Goal: Task Accomplishment & Management: Manage account settings

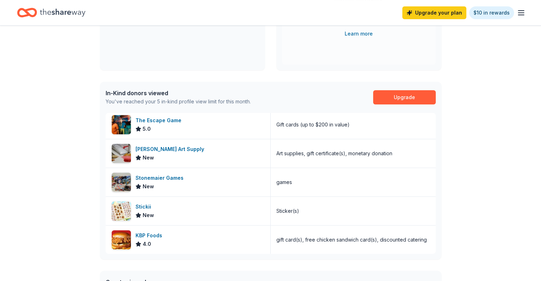
scroll to position [114, 0]
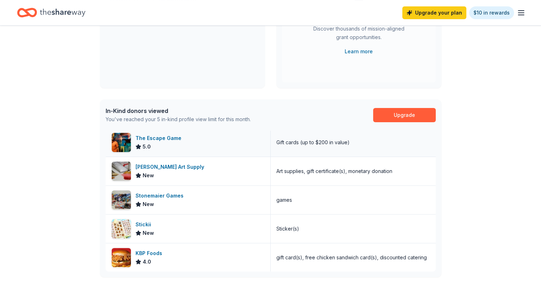
click at [158, 138] on div "The Escape Game" at bounding box center [159, 138] width 49 height 9
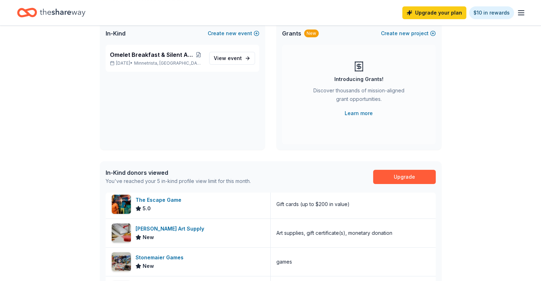
scroll to position [0, 0]
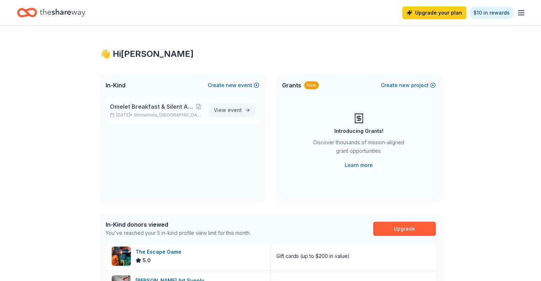
click at [241, 112] on span "event" at bounding box center [235, 110] width 14 height 6
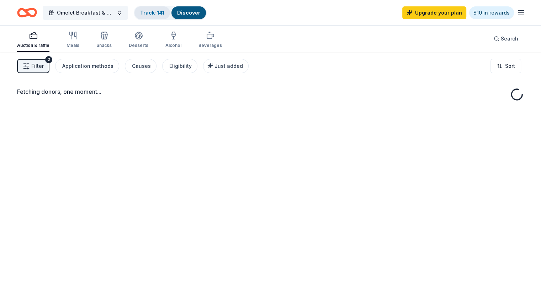
click at [164, 11] on link "Track · 141" at bounding box center [152, 13] width 24 height 6
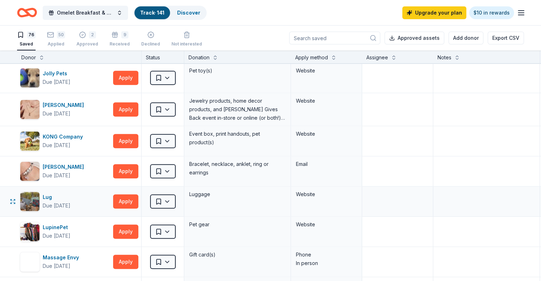
scroll to position [782, 0]
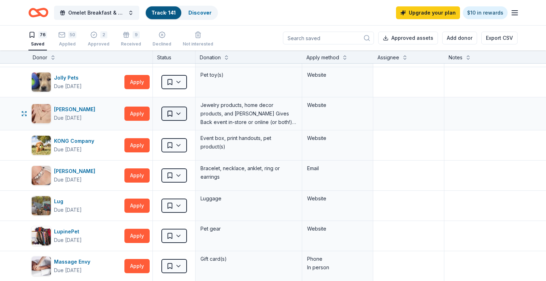
click at [177, 109] on html "Omelet Breakfast & Silent Auction Fundraiser Track · 141 Discover Upgrade your …" at bounding box center [273, 140] width 546 height 281
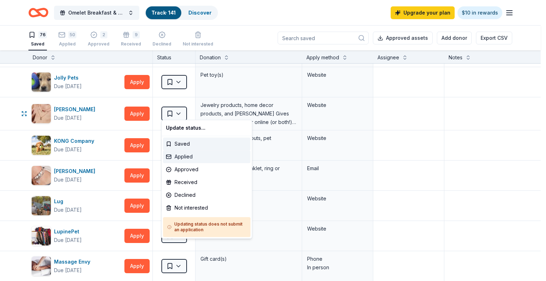
click at [193, 156] on div "Applied" at bounding box center [206, 156] width 87 height 13
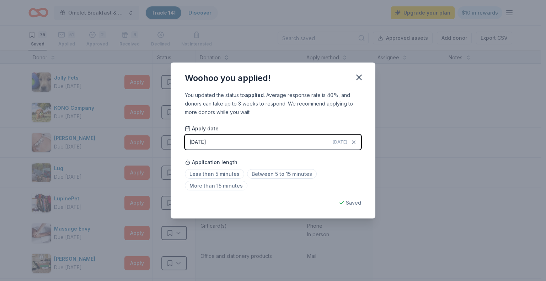
click at [219, 143] on button "09/25/2025 Today" at bounding box center [273, 142] width 176 height 15
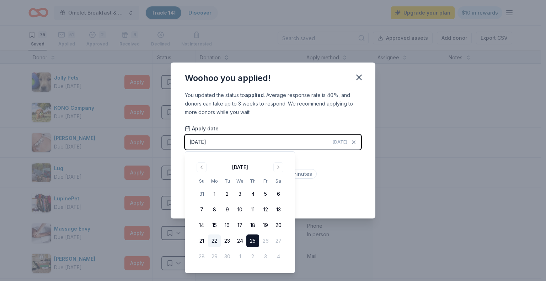
click at [215, 242] on button "22" at bounding box center [214, 241] width 13 height 13
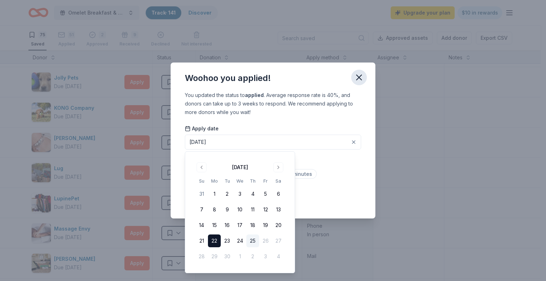
click at [362, 76] on icon "button" at bounding box center [359, 78] width 10 height 10
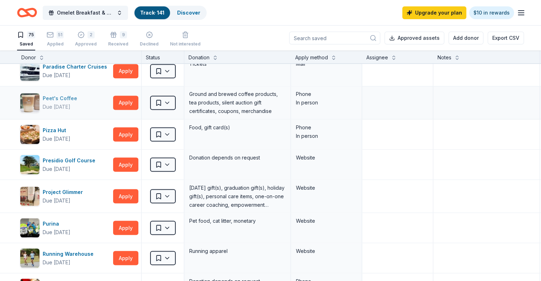
scroll to position [1269, 0]
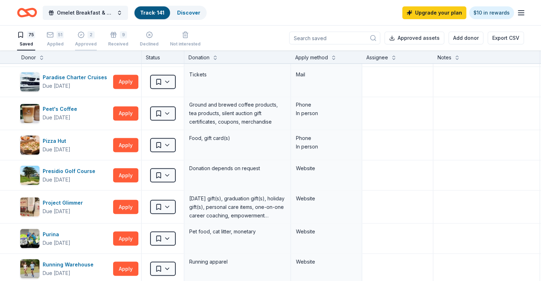
click at [85, 34] on icon "button" at bounding box center [80, 34] width 7 height 7
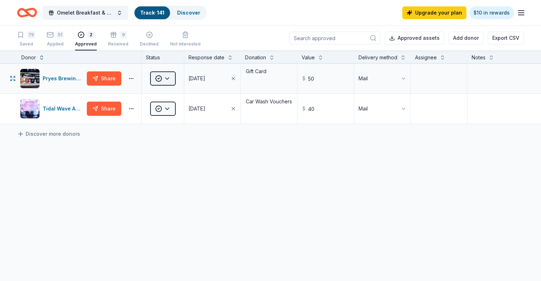
click at [180, 85] on html "Omelet Breakfast & Silent Auction Fundraiser Track · 141 Discover Upgrade your …" at bounding box center [270, 140] width 541 height 281
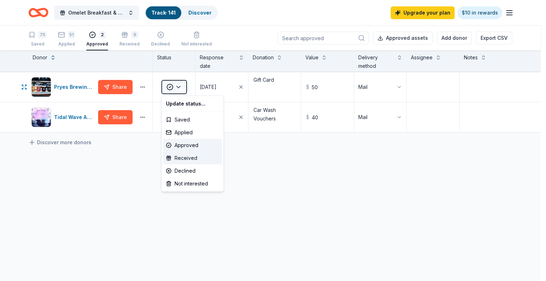
click at [196, 160] on div "Received" at bounding box center [192, 158] width 59 height 13
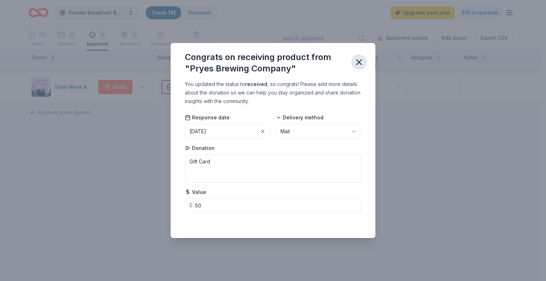
click at [361, 59] on icon "button" at bounding box center [359, 62] width 10 height 10
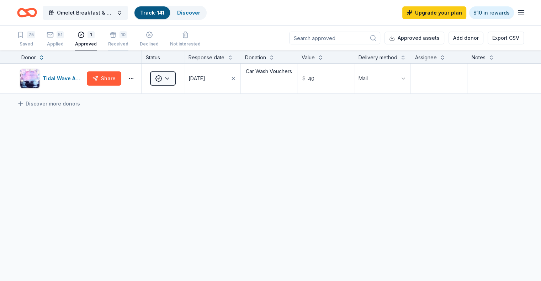
click at [128, 39] on div "10 Received" at bounding box center [118, 39] width 20 height 16
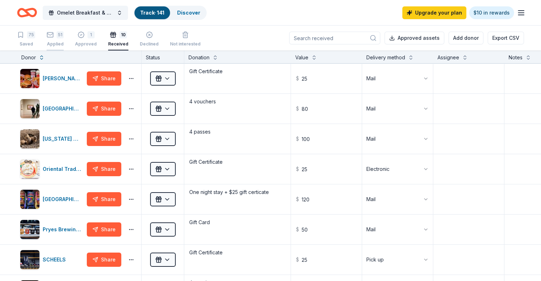
click at [64, 43] on div "Applied" at bounding box center [55, 40] width 17 height 6
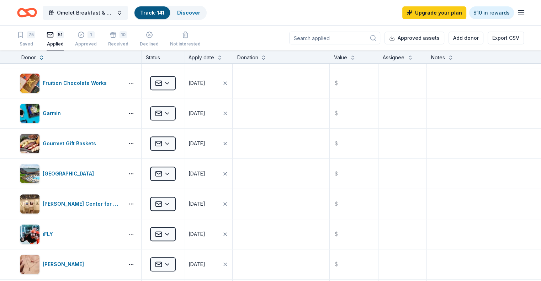
scroll to position [280, 0]
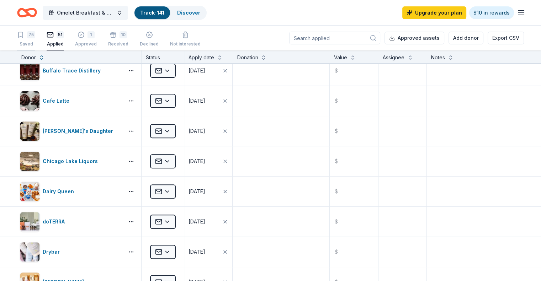
click at [35, 41] on div "Saved" at bounding box center [26, 44] width 18 height 6
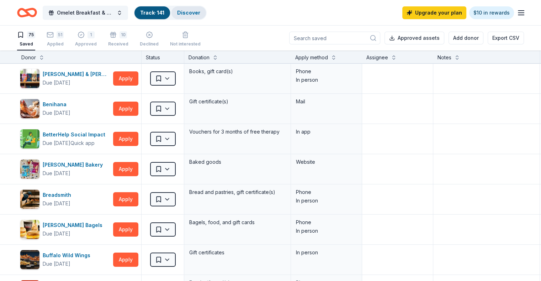
click at [197, 11] on link "Discover" at bounding box center [188, 13] width 23 height 6
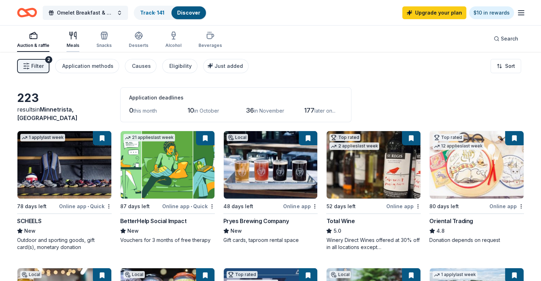
click at [77, 35] on icon "button" at bounding box center [73, 35] width 9 height 9
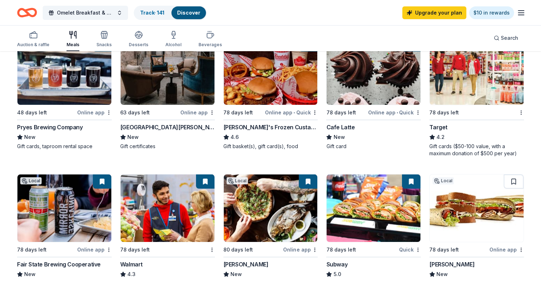
scroll to position [36, 0]
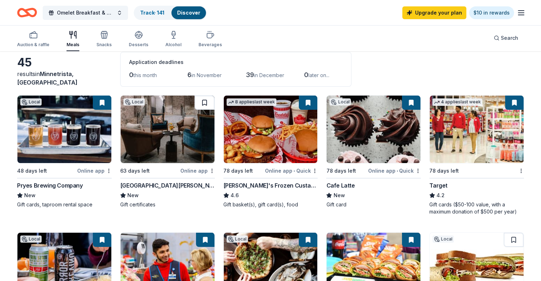
click at [206, 103] on button at bounding box center [204, 103] width 20 height 14
click at [108, 38] on icon "button" at bounding box center [104, 35] width 9 height 9
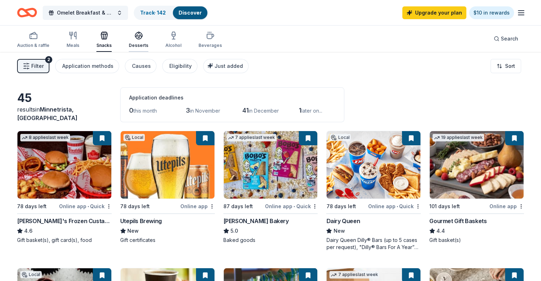
click at [142, 38] on icon "button" at bounding box center [138, 38] width 6 height 2
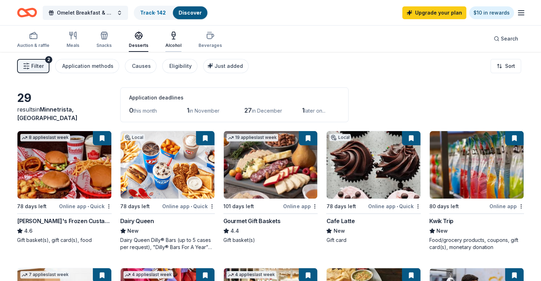
click at [181, 44] on div "Alcohol" at bounding box center [173, 46] width 16 height 6
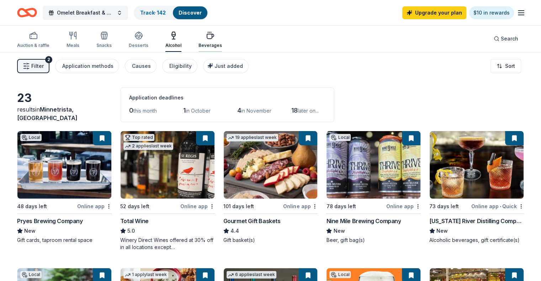
click at [214, 38] on icon "button" at bounding box center [210, 35] width 9 height 9
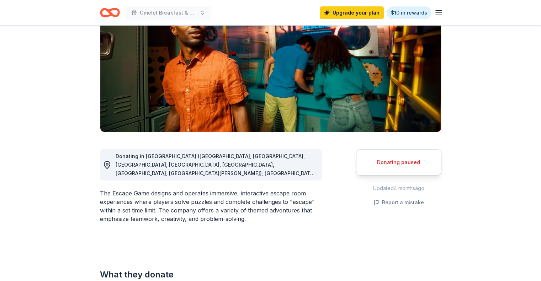
scroll to position [107, 0]
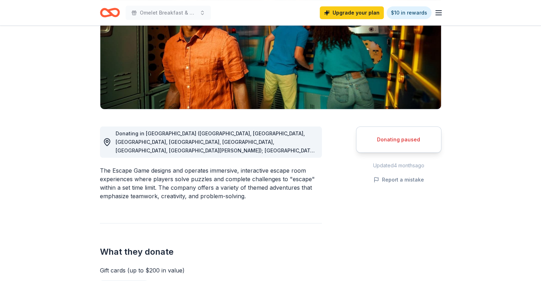
click at [295, 151] on span "Donating in [GEOGRAPHIC_DATA] ([GEOGRAPHIC_DATA], [GEOGRAPHIC_DATA], [GEOGRAPHI…" at bounding box center [215, 205] width 199 height 151
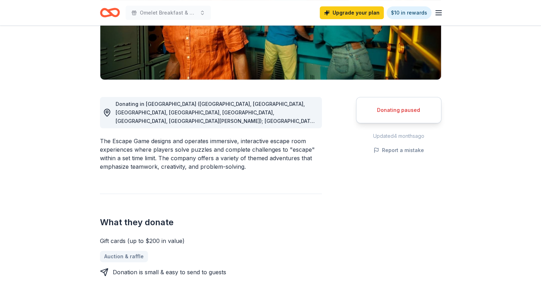
scroll to position [142, 0]
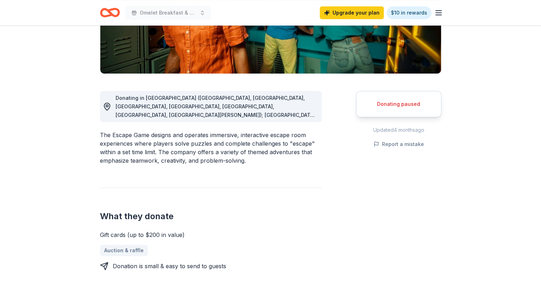
click at [154, 106] on span "Donating in [GEOGRAPHIC_DATA] ([GEOGRAPHIC_DATA], [GEOGRAPHIC_DATA], [GEOGRAPHI…" at bounding box center [215, 170] width 199 height 151
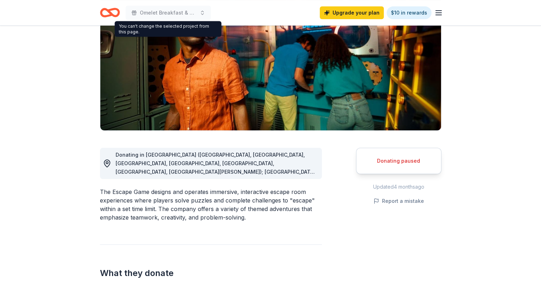
scroll to position [0, 0]
